Goal: Information Seeking & Learning: Learn about a topic

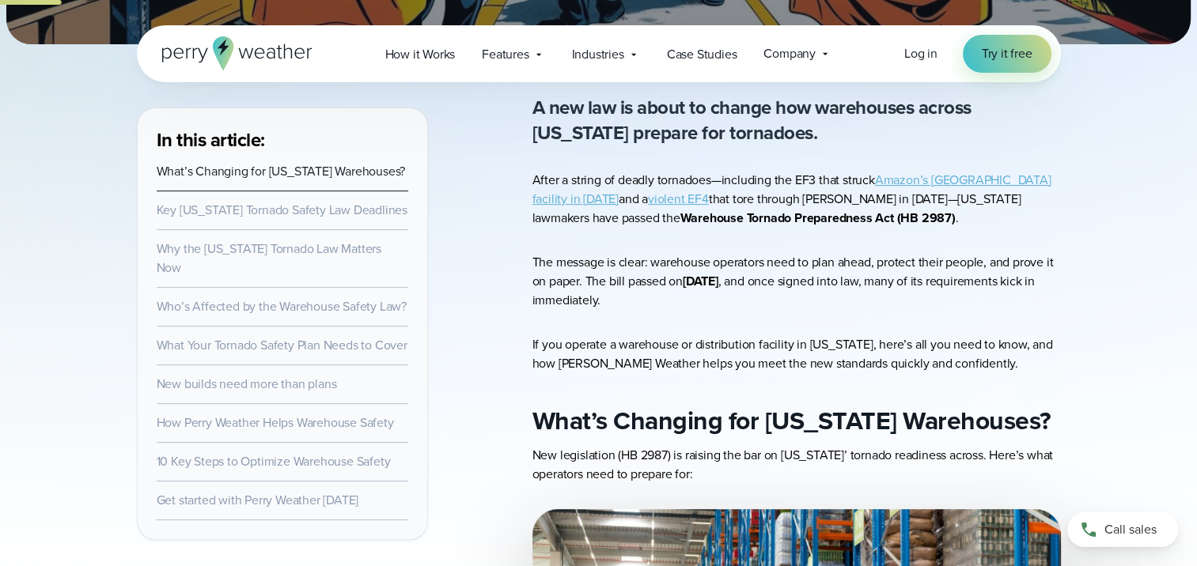
scroll to position [475, 0]
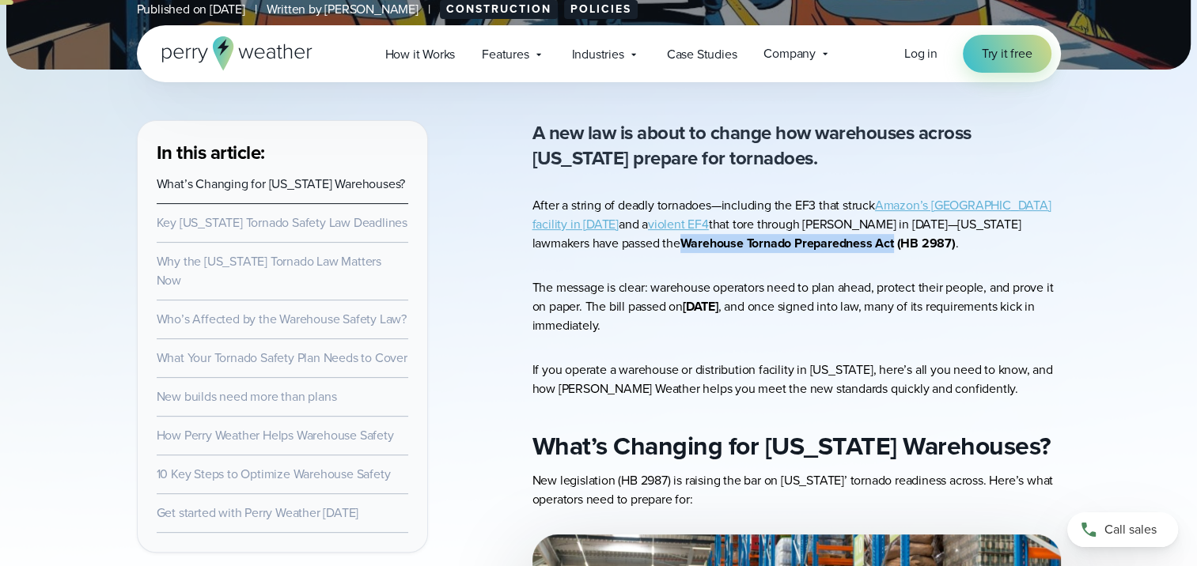
drag, startPoint x: 527, startPoint y: 244, endPoint x: 746, endPoint y: 242, distance: 219.1
drag, startPoint x: 746, startPoint y: 242, endPoint x: 724, endPoint y: 240, distance: 22.2
copy strong "Warehouse Tornado Preparedness Act"
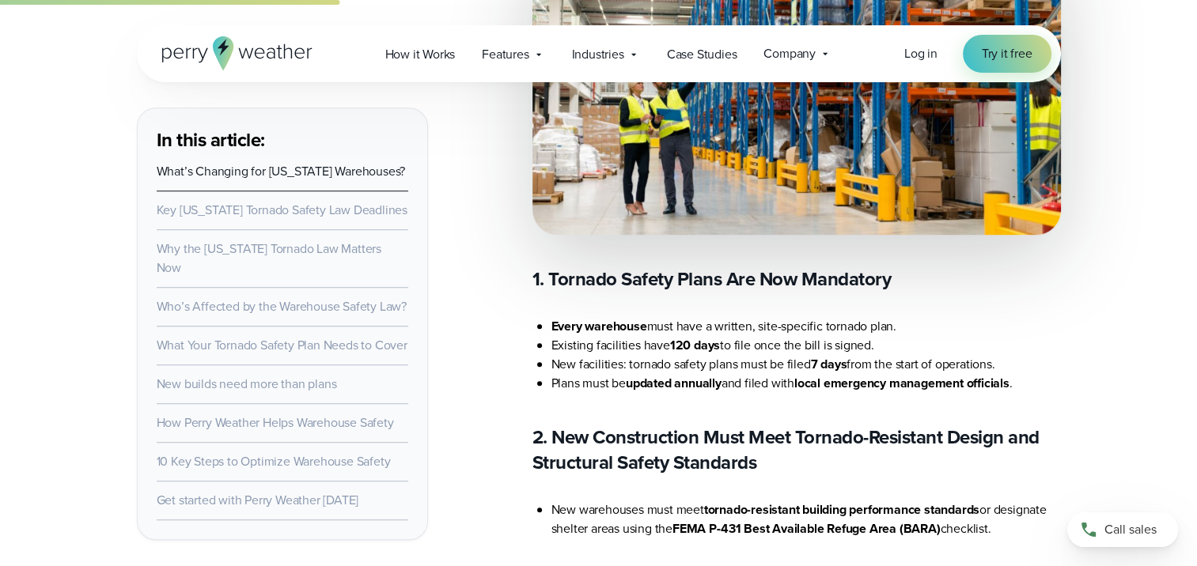
scroll to position [1107, 0]
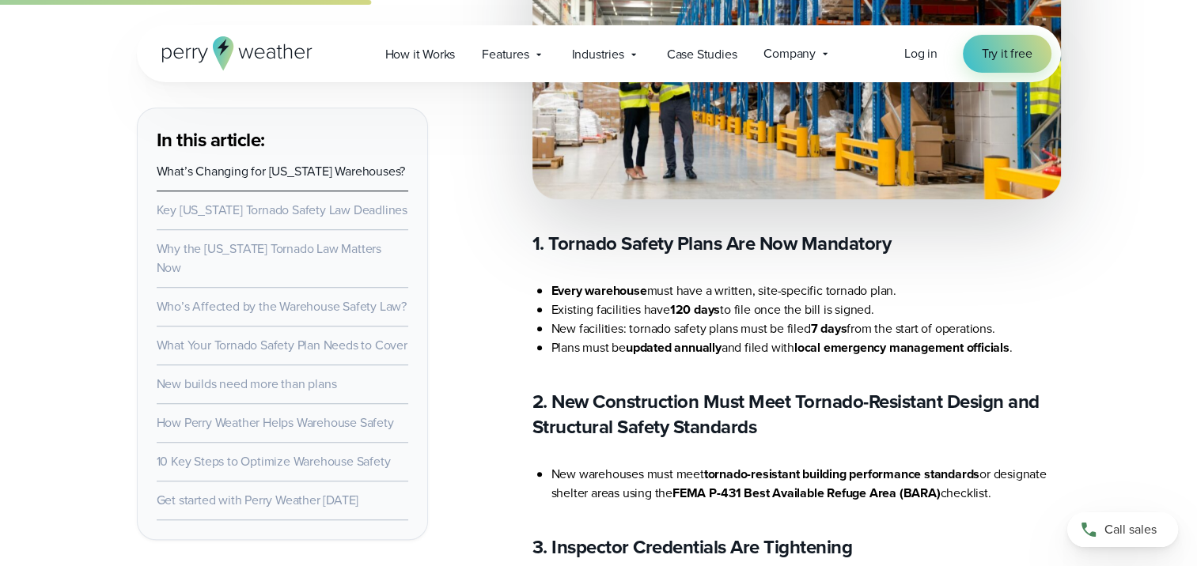
click at [747, 310] on li "Existing facilities have 120 days to file once the bill is signed." at bounding box center [805, 310] width 509 height 19
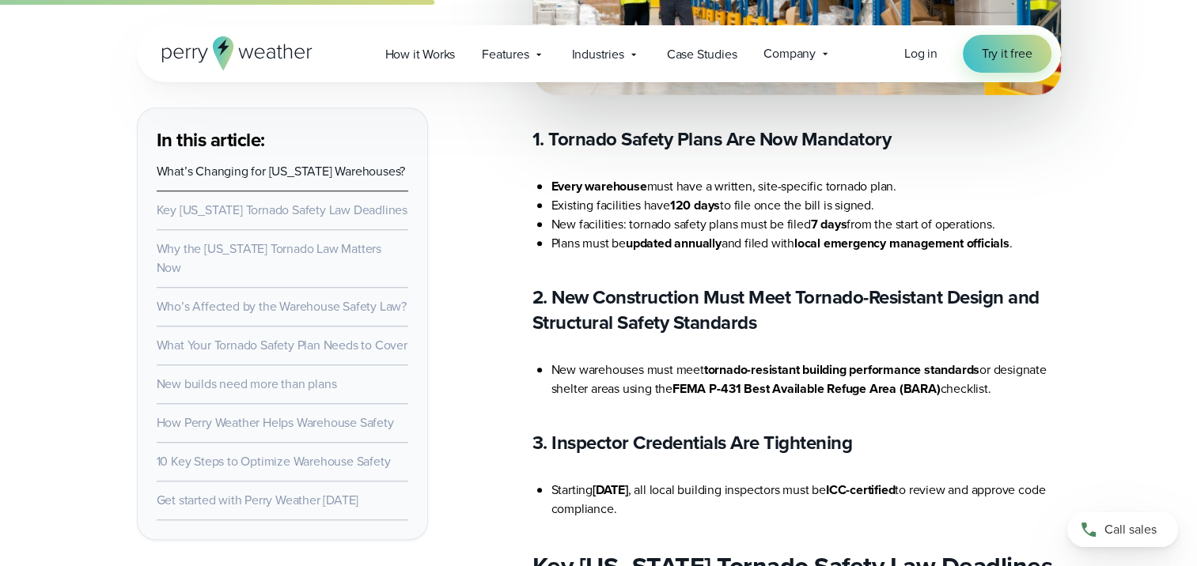
scroll to position [1187, 0]
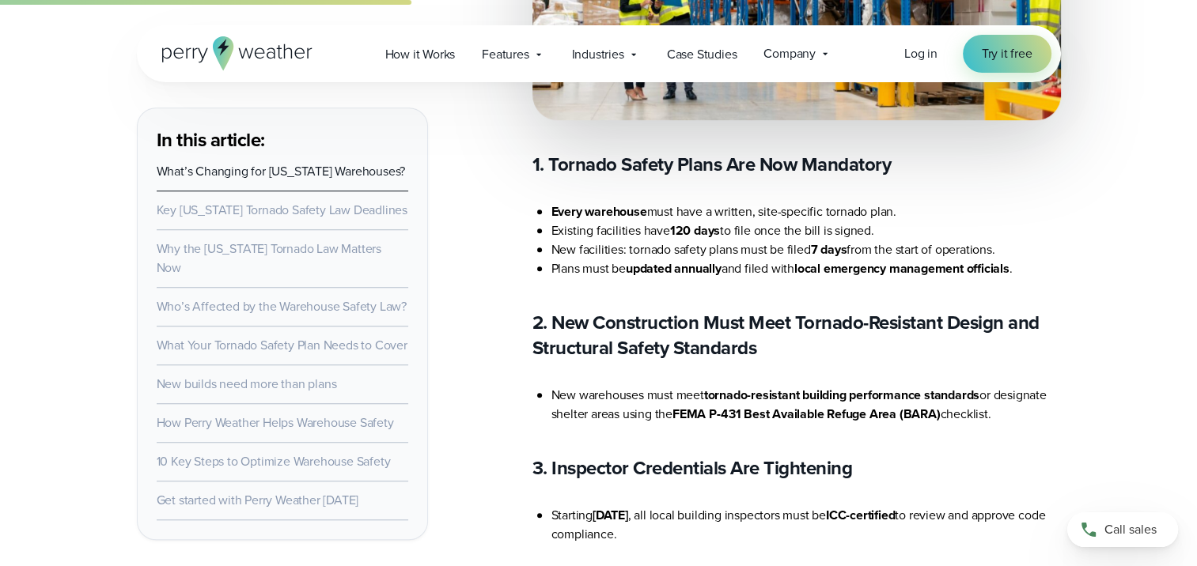
click at [913, 212] on li "Every warehouse must have a written, site-specific tornado plan." at bounding box center [805, 211] width 509 height 19
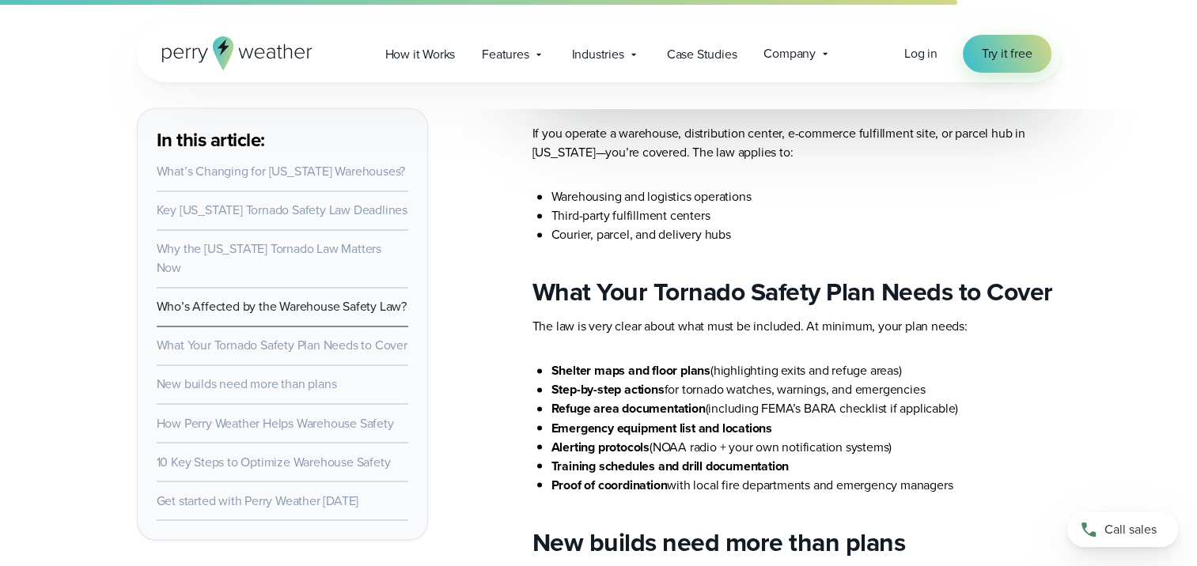
scroll to position [2610, 0]
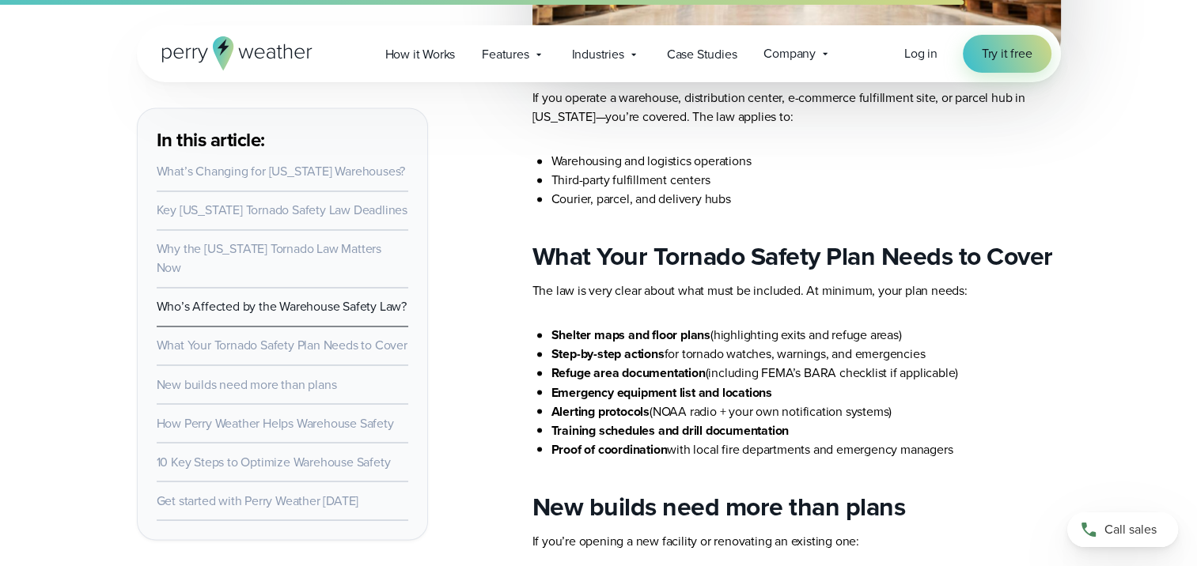
click at [884, 386] on li "Emergency equipment list and locations" at bounding box center [805, 392] width 509 height 19
